Goal: Task Accomplishment & Management: Manage account settings

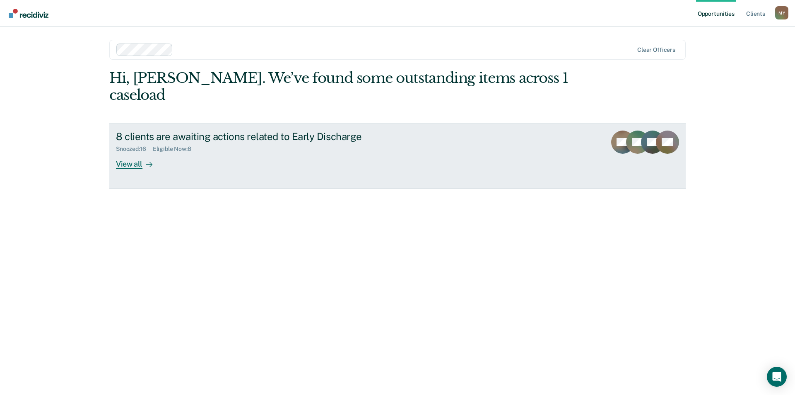
click at [177, 130] on div "8 clients are awaiting actions related to Early Discharge" at bounding box center [261, 136] width 291 height 12
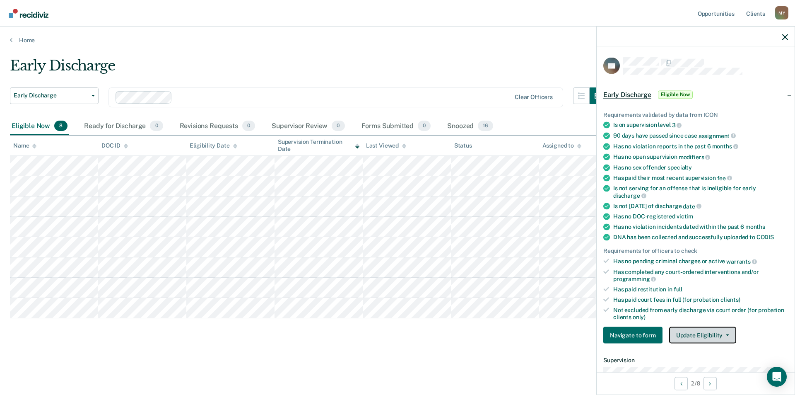
click at [688, 342] on button "Update Eligibility" at bounding box center [702, 335] width 67 height 17
click at [478, 328] on div "Early Discharge Early Discharge Early Discharge Clear officers Eligible Now 8 R…" at bounding box center [397, 194] width 775 height 275
click at [702, 335] on button "Update Eligibility" at bounding box center [702, 335] width 67 height 17
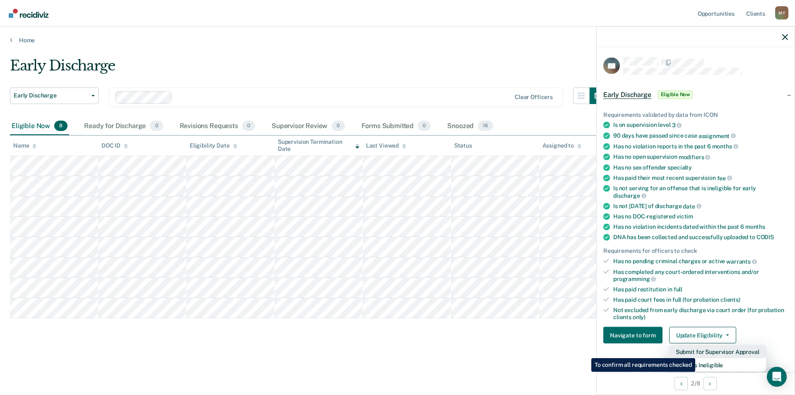
click at [697, 352] on button "Submit for Supervisor Approval" at bounding box center [717, 351] width 97 height 13
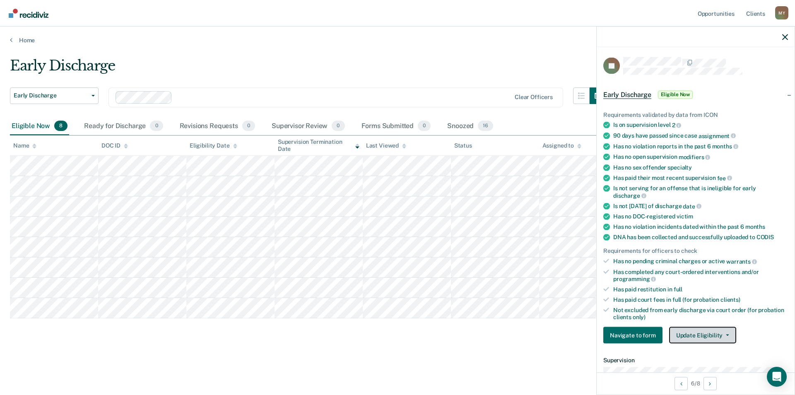
click at [695, 334] on button "Update Eligibility" at bounding box center [702, 335] width 67 height 17
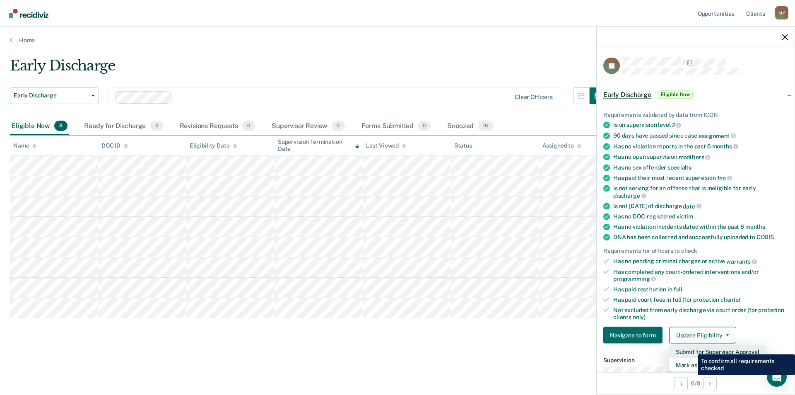
click at [692, 348] on button "Submit for Supervisor Approval" at bounding box center [717, 351] width 97 height 13
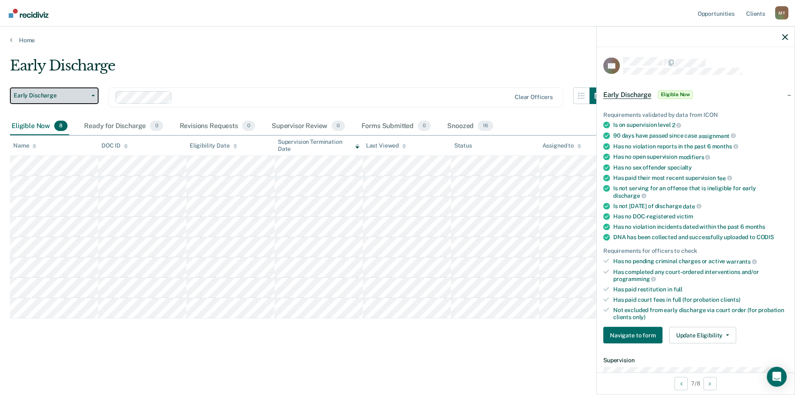
click at [96, 98] on button "Early Discharge" at bounding box center [54, 95] width 89 height 17
click at [374, 356] on div "Early Discharge Early Discharge Early Discharge Clear officers Eligible Now 8 R…" at bounding box center [397, 208] width 775 height 302
click at [509, 60] on div "Early Discharge" at bounding box center [308, 69] width 596 height 24
click at [786, 38] on icon "button" at bounding box center [785, 37] width 6 height 6
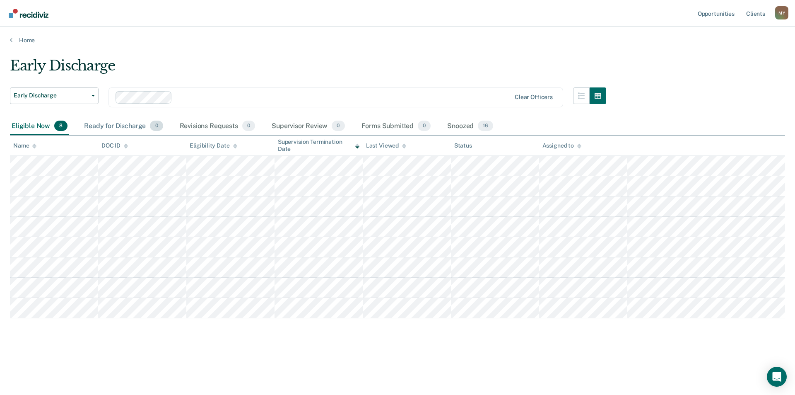
click at [124, 128] on div "Ready for Discharge 0" at bounding box center [123, 126] width 82 height 18
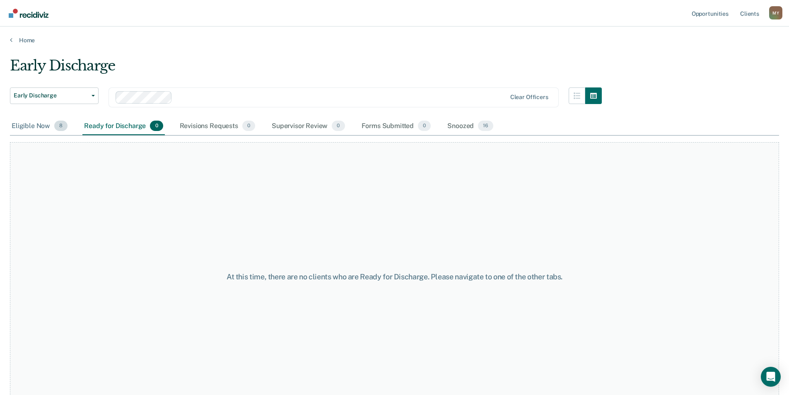
click at [31, 130] on div "Eligible Now 8" at bounding box center [39, 126] width 59 height 18
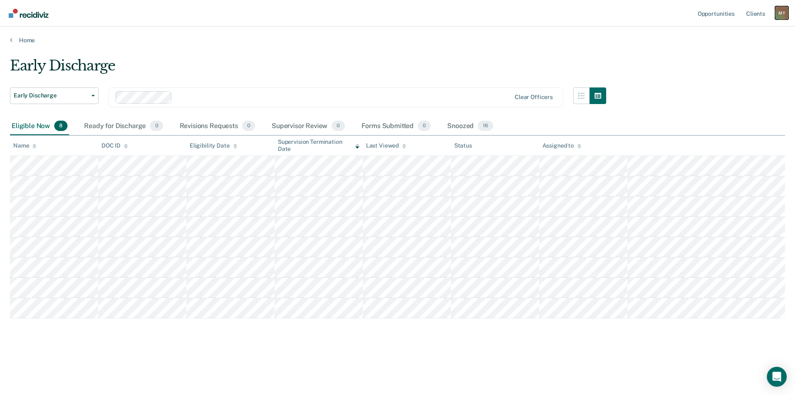
click at [781, 12] on div "M Y" at bounding box center [781, 12] width 13 height 13
click at [729, 54] on link "Log Out" at bounding box center [748, 54] width 67 height 7
